Goal: Transaction & Acquisition: Obtain resource

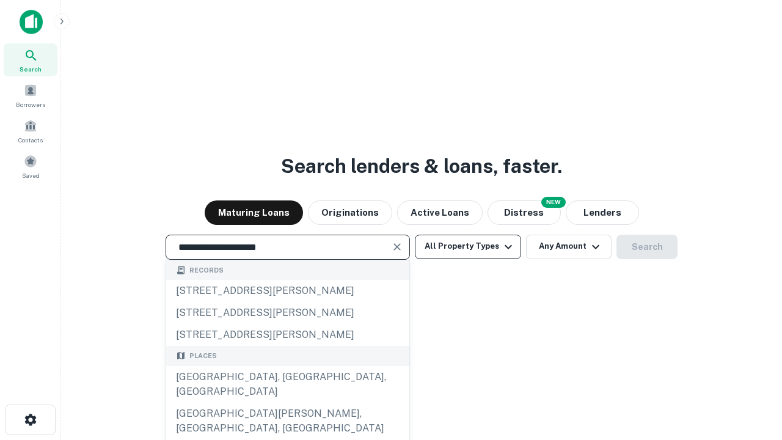
click at [287, 402] on div "[GEOGRAPHIC_DATA], [GEOGRAPHIC_DATA], [GEOGRAPHIC_DATA]" at bounding box center [287, 384] width 243 height 37
click at [468, 246] on button "All Property Types" at bounding box center [468, 247] width 106 height 24
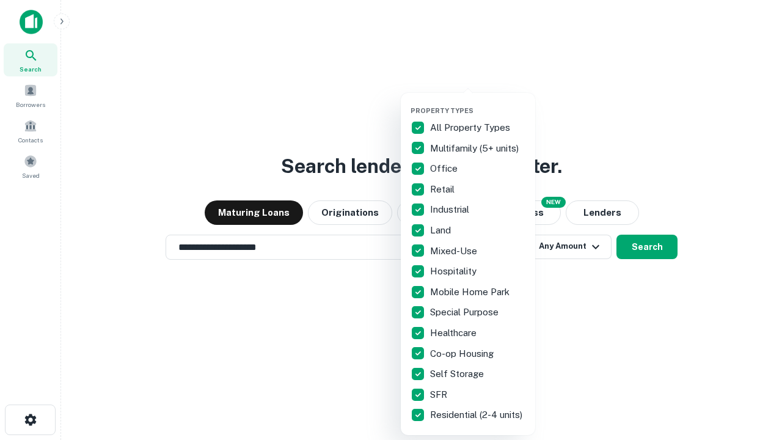
type input "**********"
click at [478, 103] on button "button" at bounding box center [477, 103] width 134 height 1
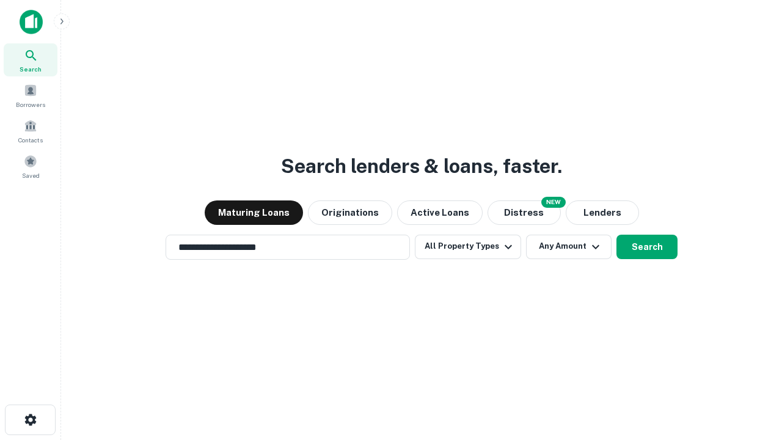
scroll to position [19, 0]
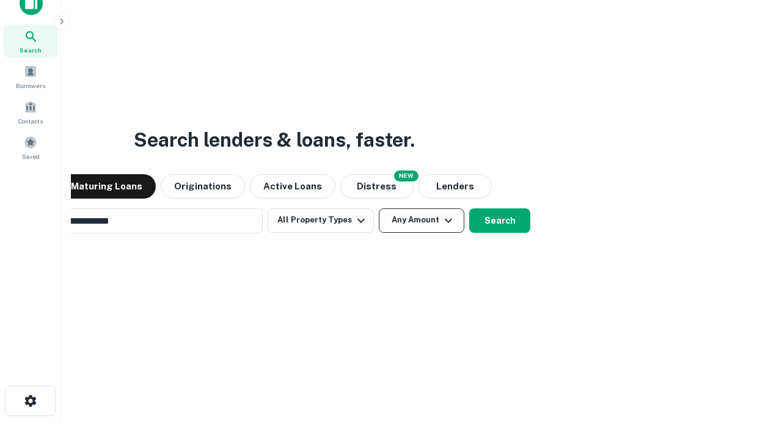
click at [379, 208] on button "Any Amount" at bounding box center [421, 220] width 85 height 24
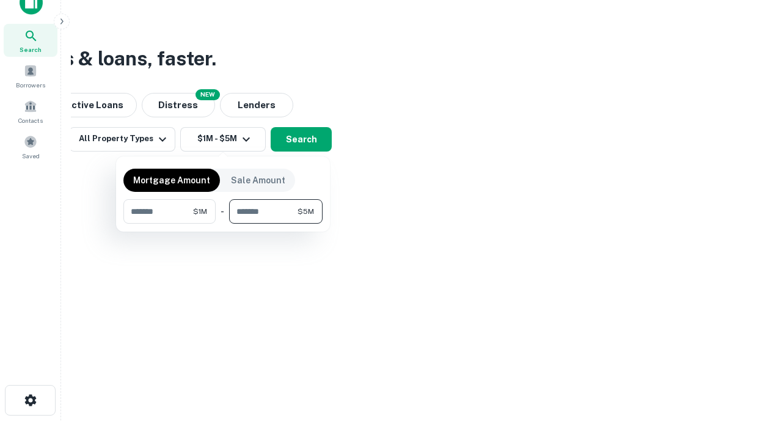
type input "*******"
click at [223, 224] on button "button" at bounding box center [222, 224] width 199 height 1
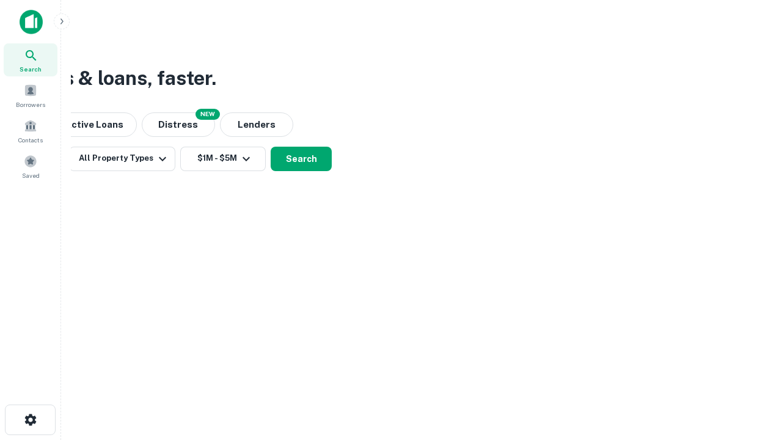
scroll to position [7, 225]
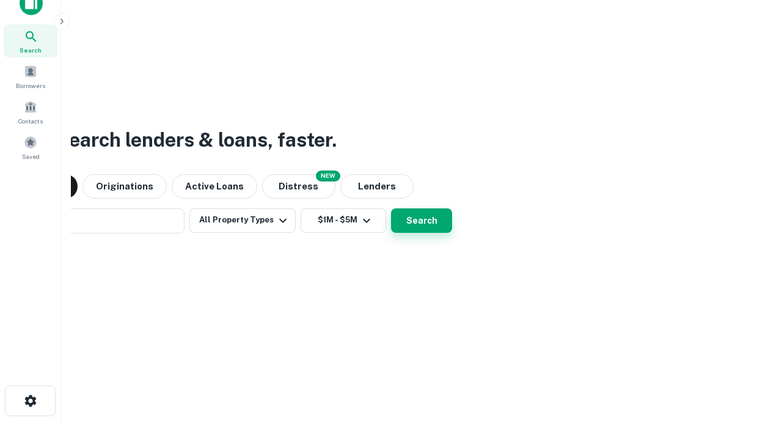
click at [391, 208] on button "Search" at bounding box center [421, 220] width 61 height 24
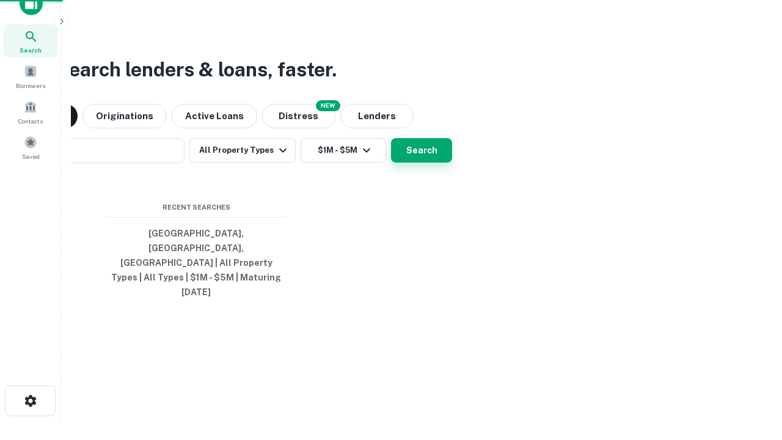
scroll to position [32, 346]
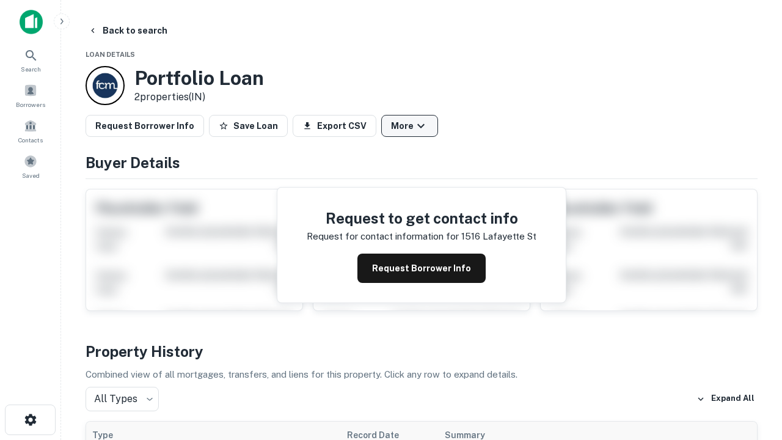
click at [409, 126] on button "More" at bounding box center [409, 126] width 57 height 22
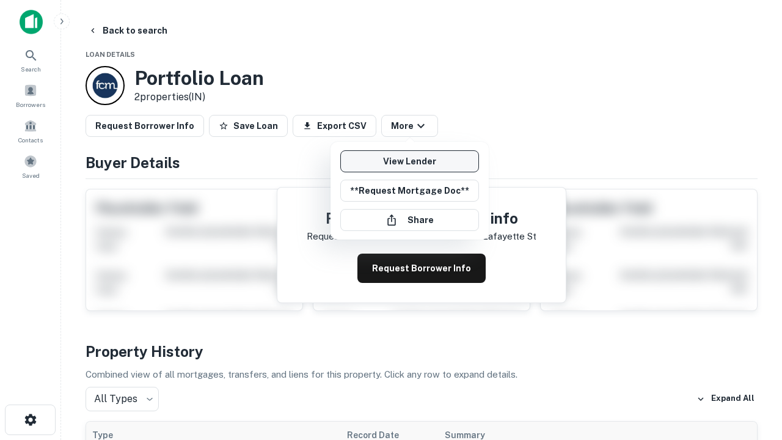
click at [409, 161] on link "View Lender" at bounding box center [409, 161] width 139 height 22
